Goal: Information Seeking & Learning: Learn about a topic

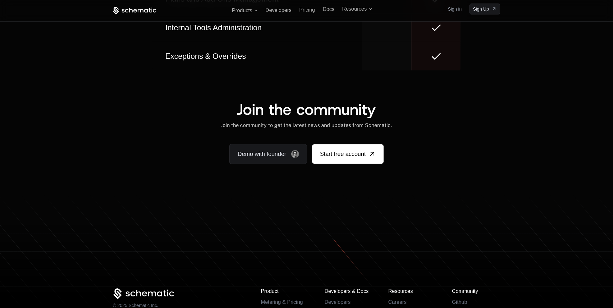
scroll to position [3535, 0]
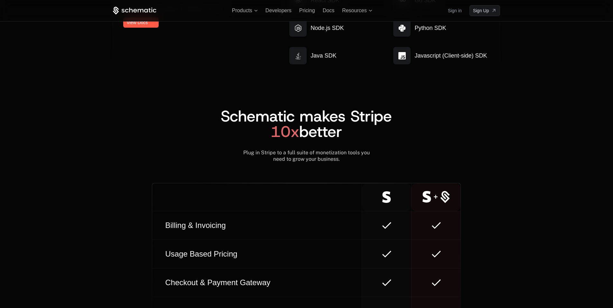
click at [258, 8] on ul "Products Developers Pricing Docs Resources" at bounding box center [302, 11] width 140 height 6
click at [257, 12] on span "Products" at bounding box center [245, 11] width 26 height 6
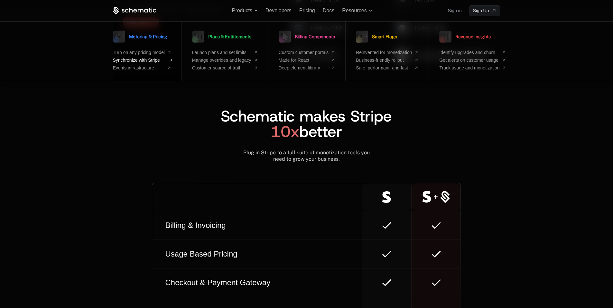
click at [149, 59] on span "Synchronize with Stripe" at bounding box center [139, 60] width 52 height 5
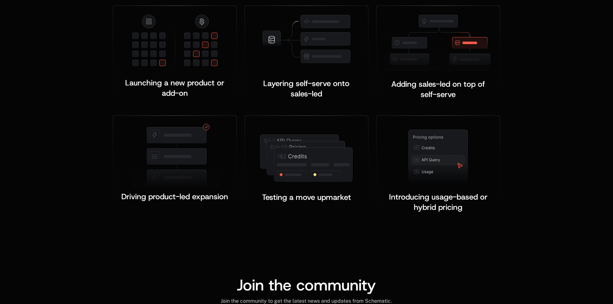
scroll to position [973, 0]
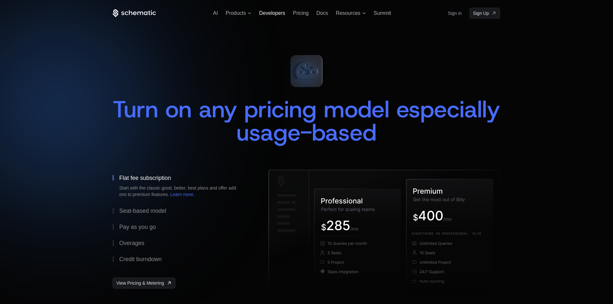
click at [273, 13] on span "Developers" at bounding box center [272, 12] width 26 height 5
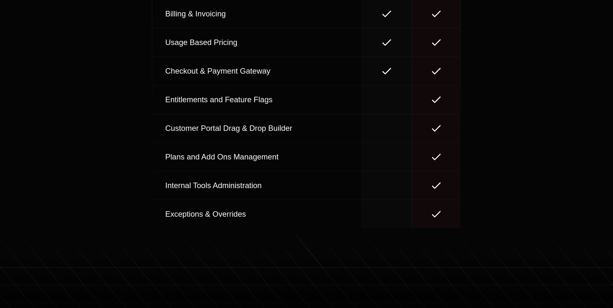
scroll to position [2988, 0]
